Goal: Find specific page/section

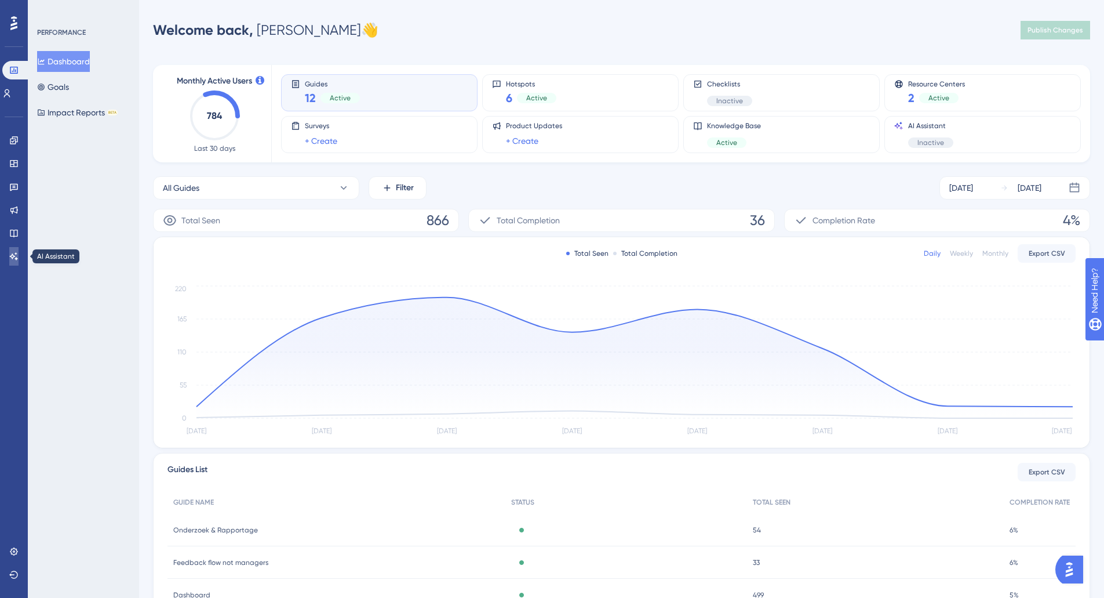
click at [17, 256] on icon at bounding box center [13, 256] width 9 height 9
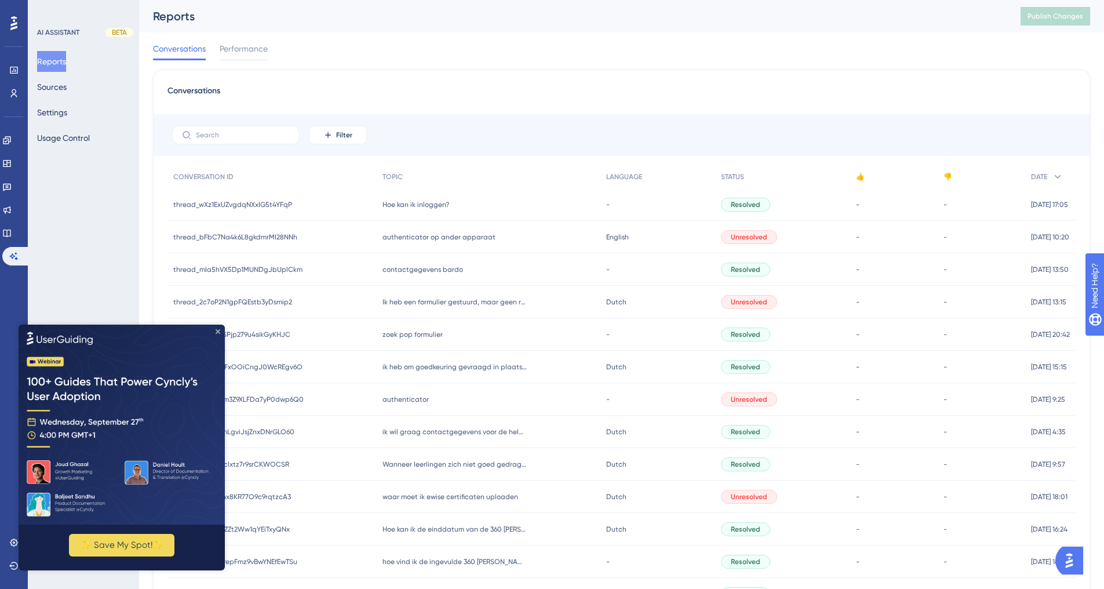
click at [217, 329] on icon "Close Preview" at bounding box center [218, 331] width 5 height 5
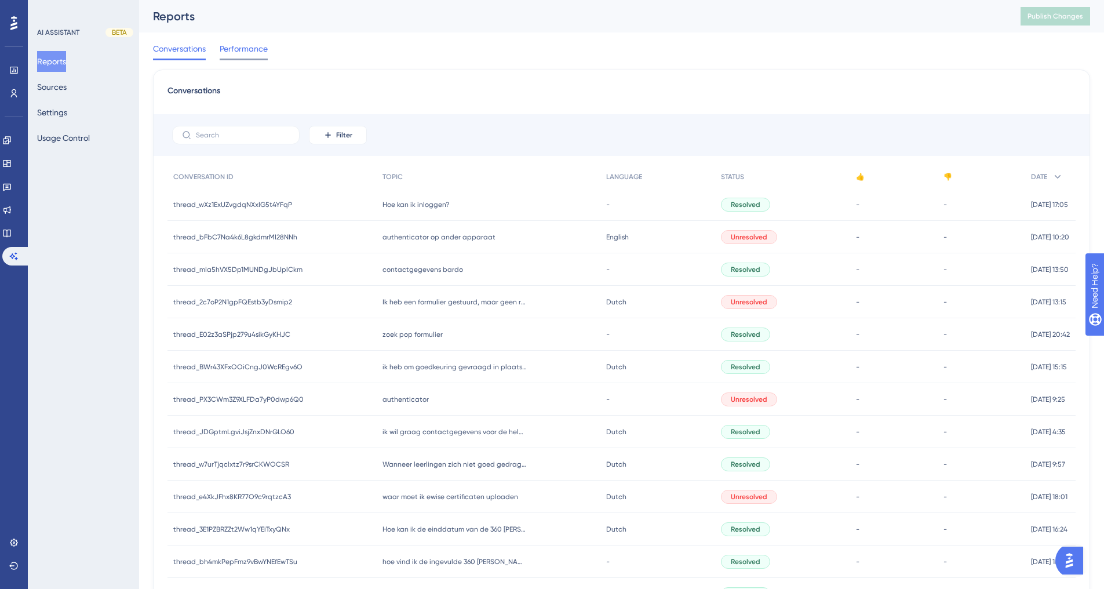
click at [244, 52] on span "Performance" at bounding box center [244, 49] width 48 height 14
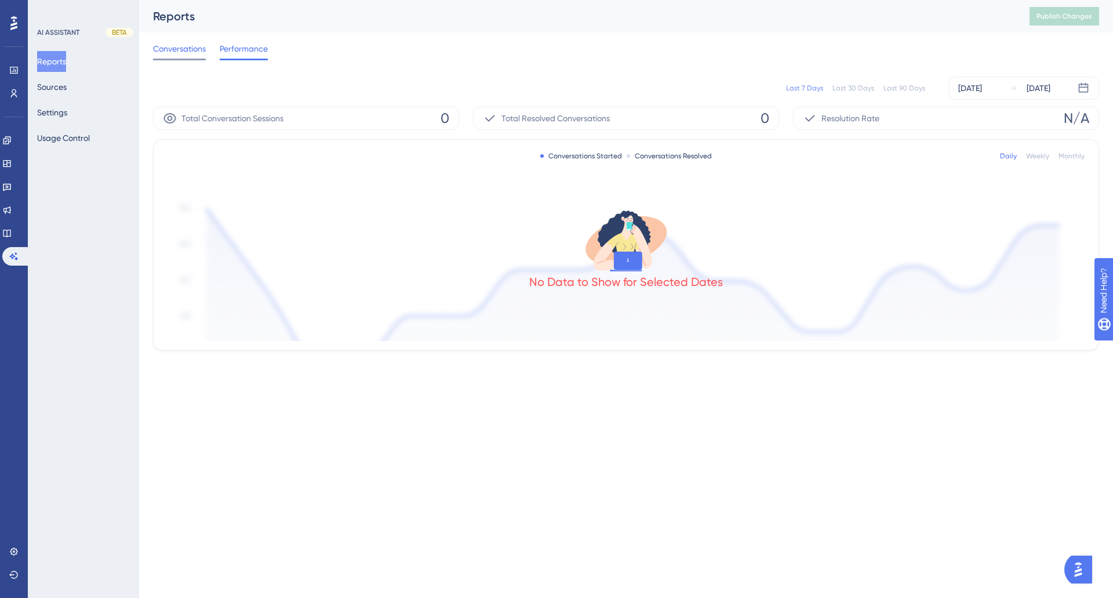
click at [169, 54] on span "Conversations" at bounding box center [179, 49] width 53 height 14
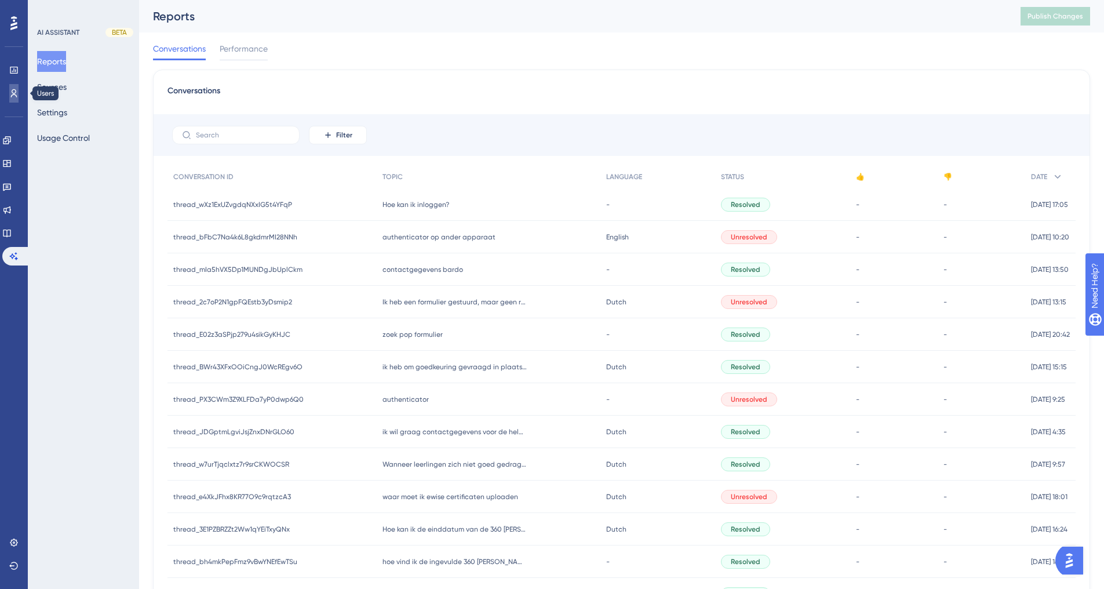
click at [12, 93] on icon at bounding box center [13, 93] width 9 height 9
